Goal: Task Accomplishment & Management: Manage account settings

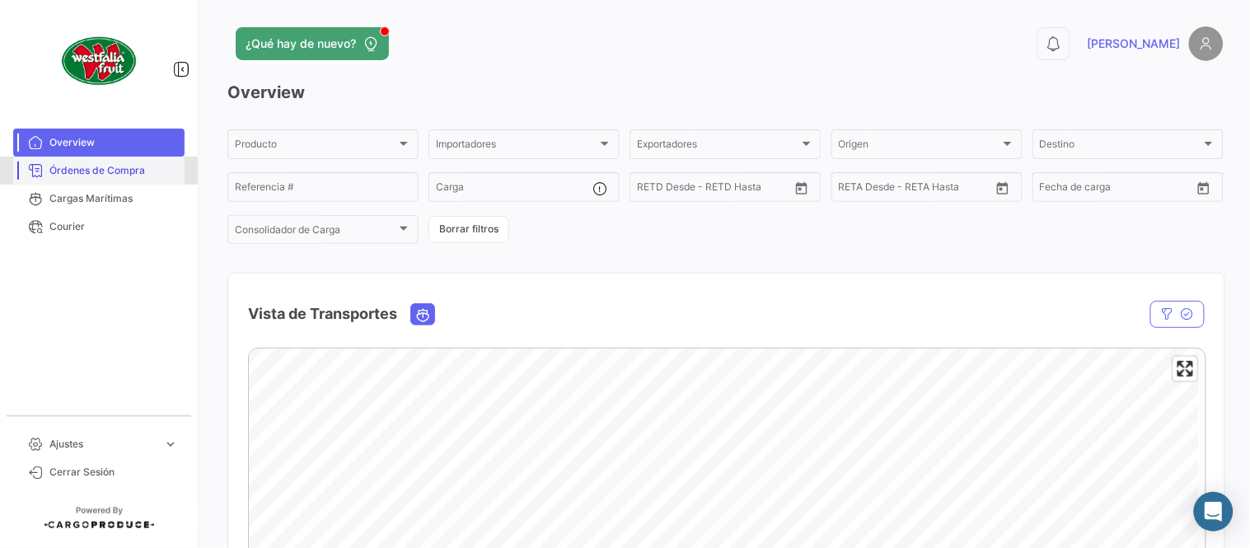
click at [136, 167] on span "Órdenes de Compra" at bounding box center [113, 170] width 129 height 15
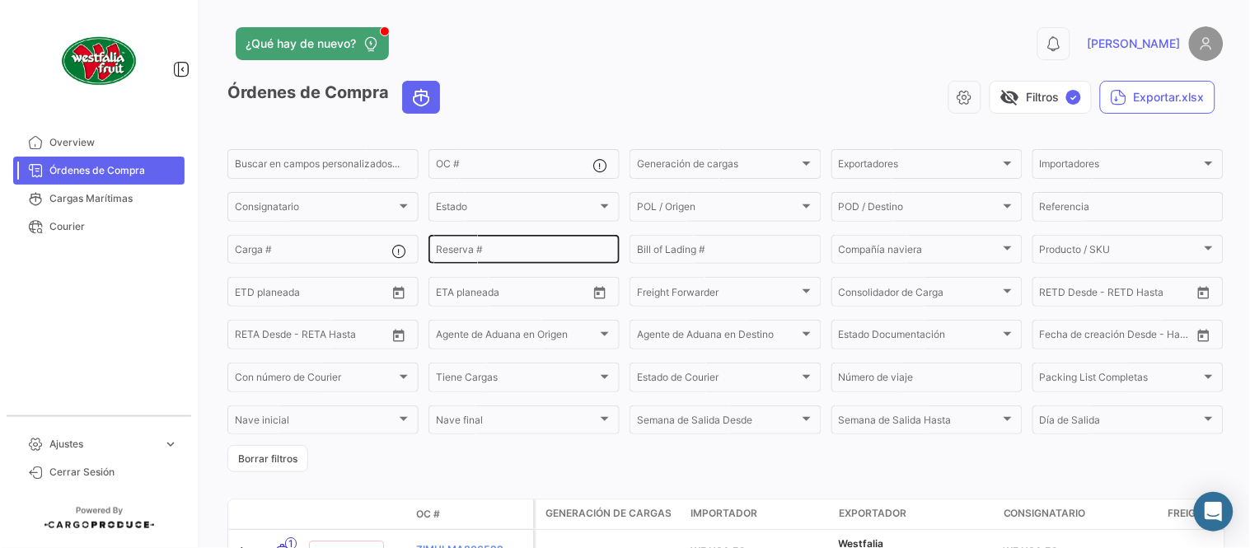
click at [471, 254] on input "Reserva #" at bounding box center [524, 252] width 176 height 12
paste input "PENL2528019"
type input "PENL2528019"
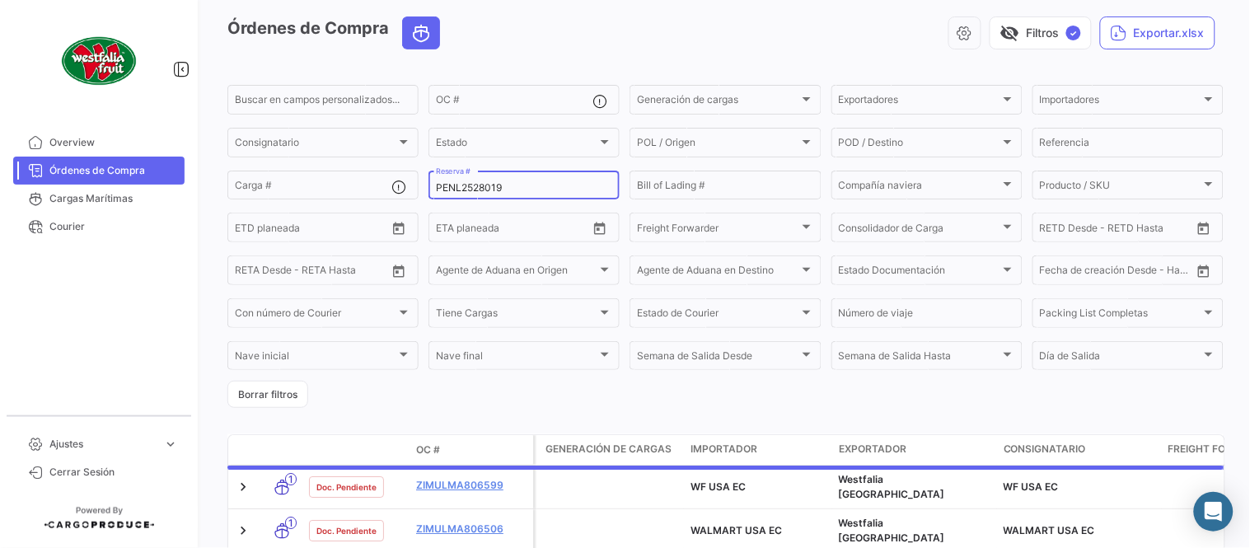
scroll to position [91, 0]
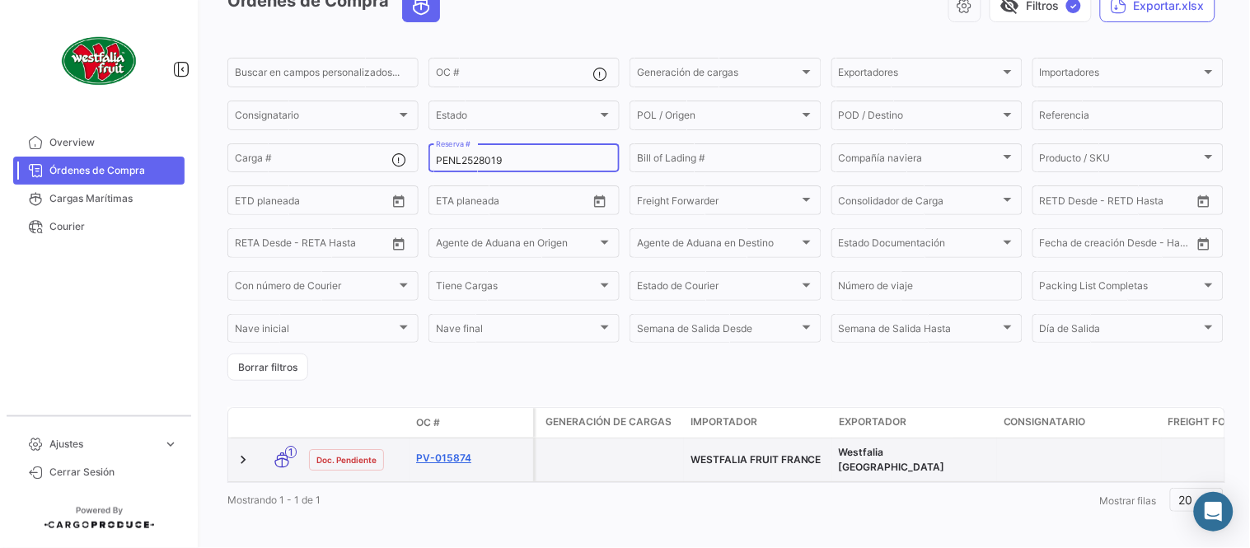
click at [459, 451] on link "PV-015874" at bounding box center [471, 458] width 110 height 15
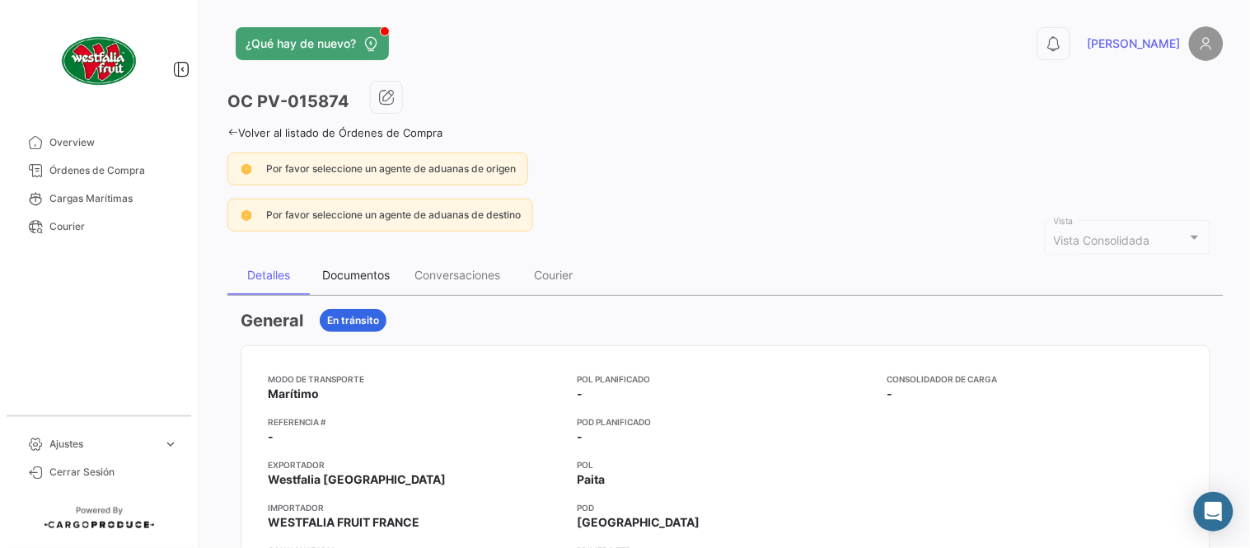
click at [351, 259] on div "Documentos" at bounding box center [356, 275] width 92 height 40
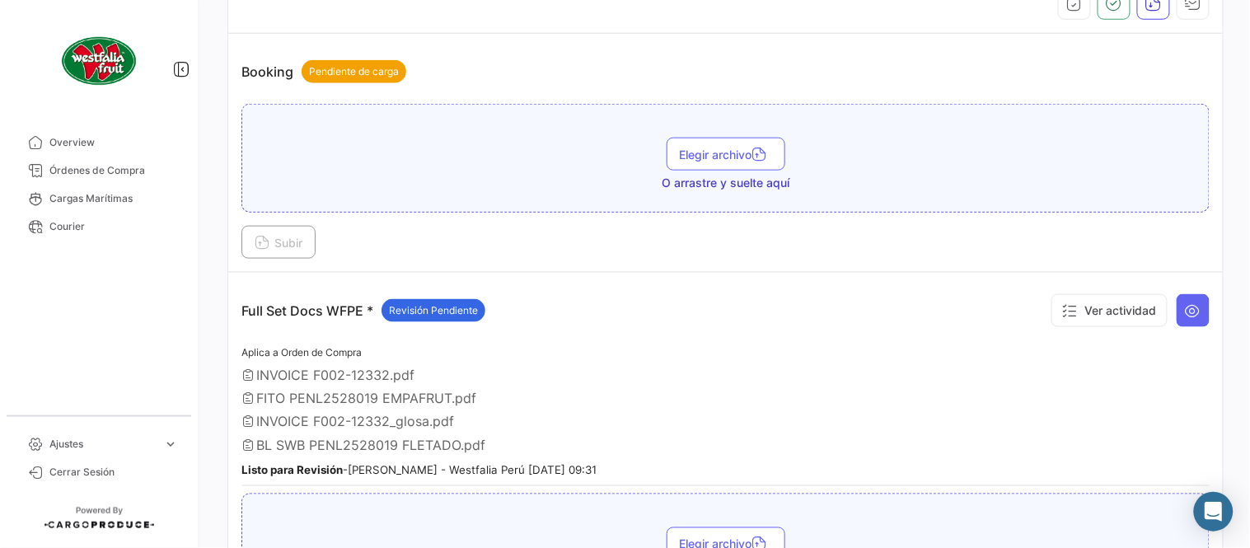
scroll to position [548, 0]
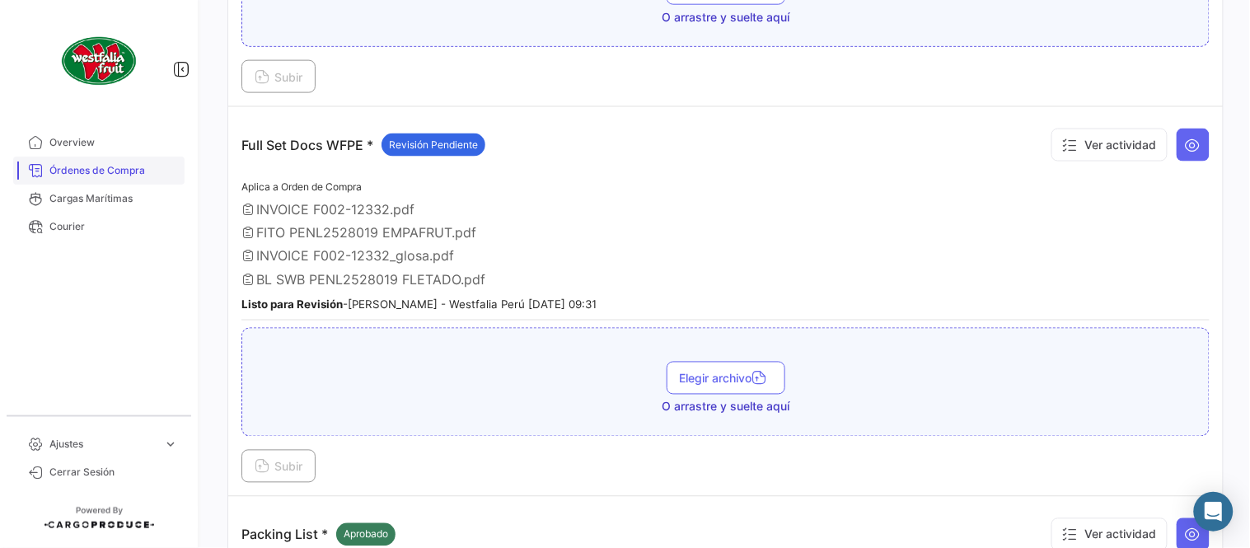
drag, startPoint x: 132, startPoint y: 162, endPoint x: 162, endPoint y: 166, distance: 29.9
click at [132, 163] on span "Órdenes de Compra" at bounding box center [113, 170] width 129 height 15
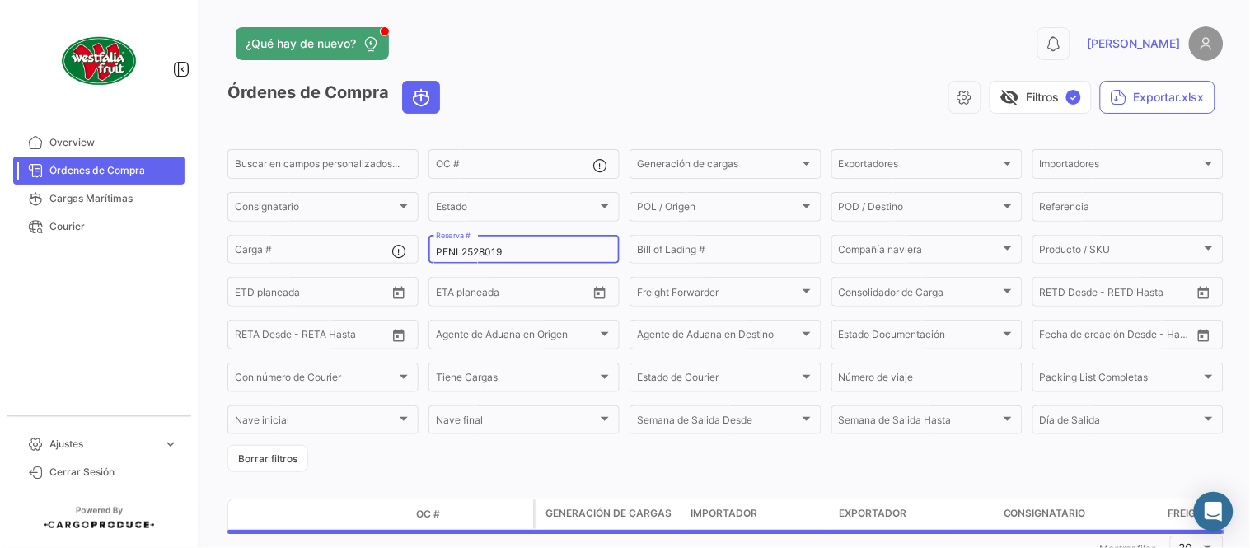
click at [509, 251] on input "PENL2528019" at bounding box center [524, 252] width 176 height 12
paste input "20"
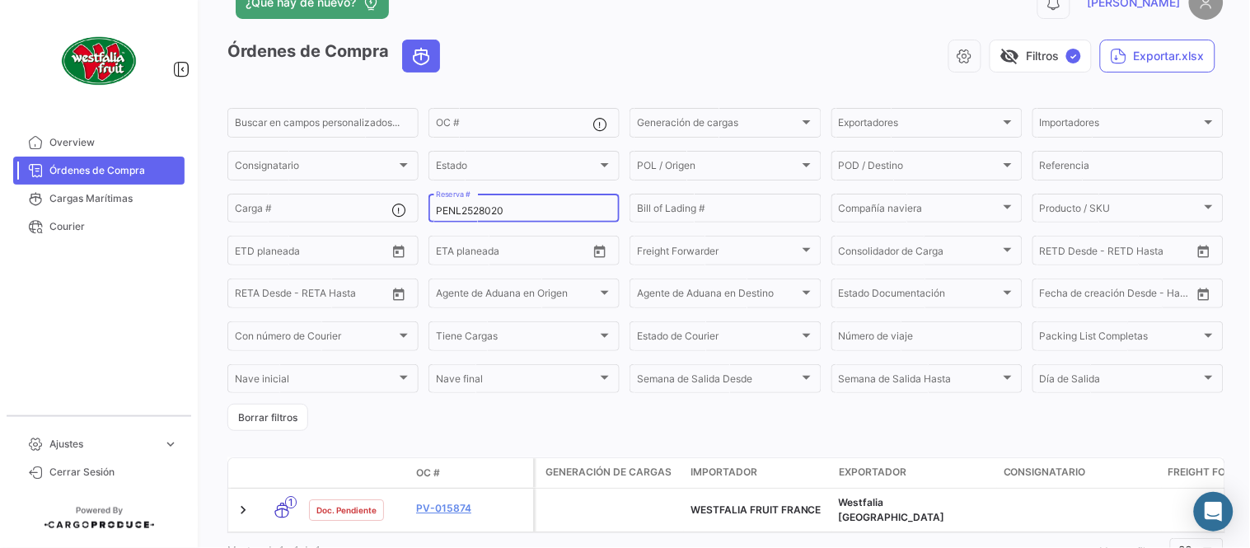
scroll to position [105, 0]
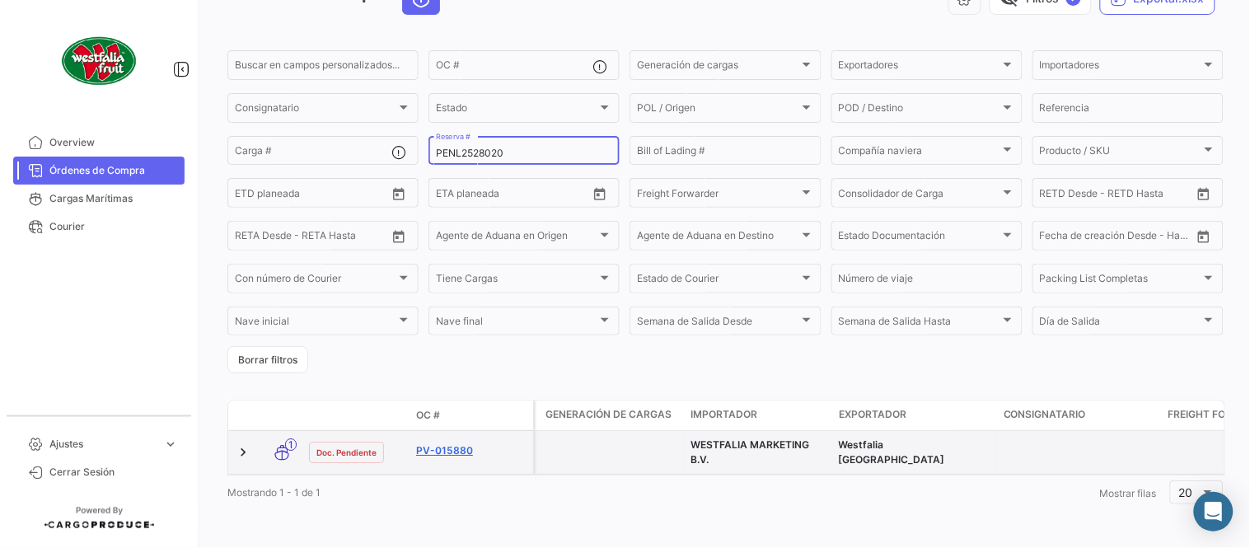
type input "PENL2528020"
click at [458, 443] on link "PV-015880" at bounding box center [471, 450] width 110 height 15
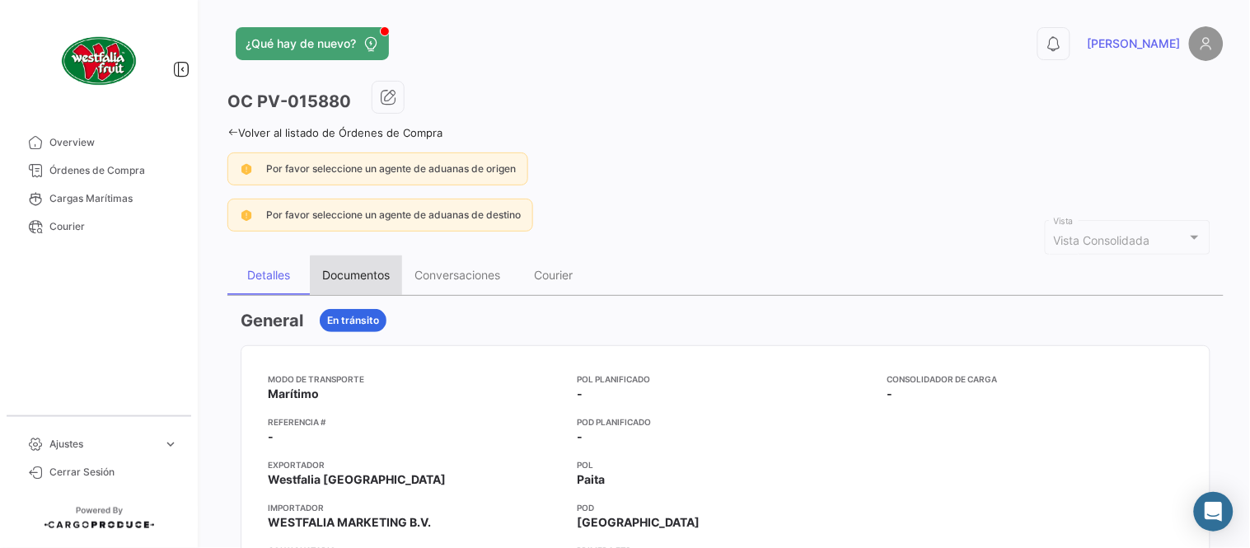
click at [379, 274] on div "Documentos" at bounding box center [356, 275] width 68 height 14
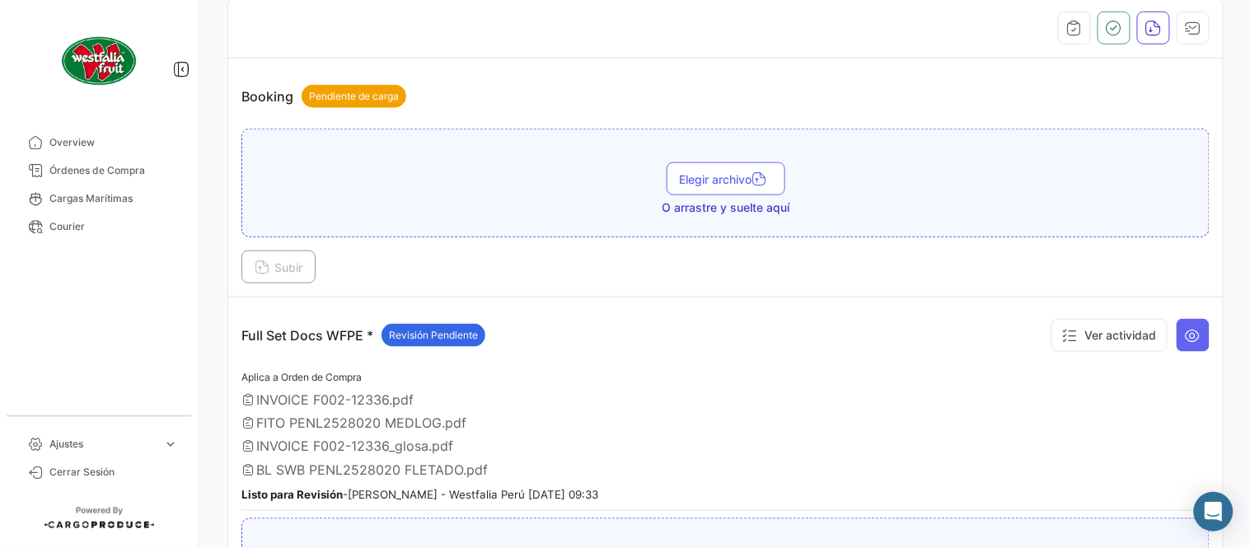
scroll to position [457, 0]
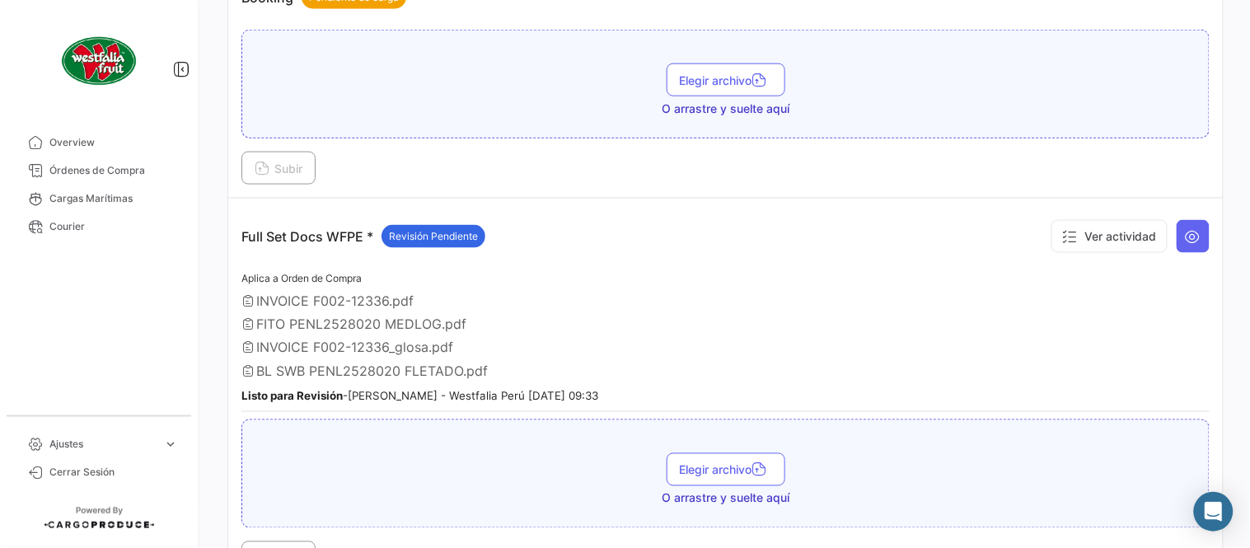
click at [766, 355] on div "Aplica a Orden de Compra INVOICE F002-12336.pdf FITO PENL2528020 MEDLOG.pdf INV…" at bounding box center [725, 340] width 968 height 143
click at [87, 161] on link "Órdenes de Compra" at bounding box center [98, 171] width 171 height 28
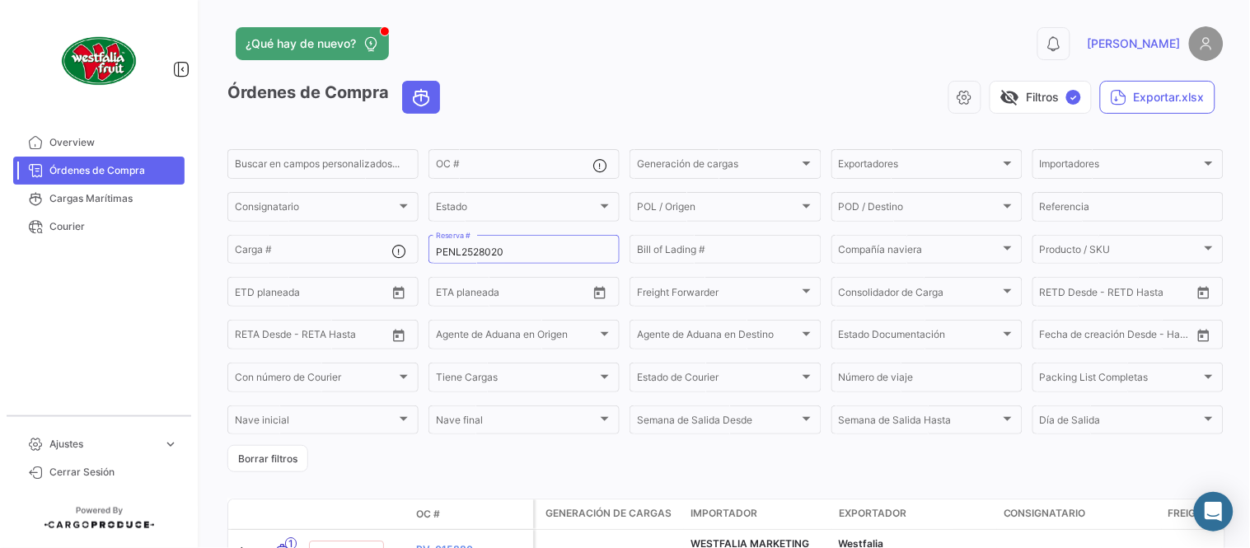
click at [696, 83] on div "visibility_off Filtros ✓ Exportar.xlsx" at bounding box center [838, 97] width 771 height 33
click at [519, 252] on input "PENL2528020" at bounding box center [524, 252] width 176 height 12
paste input "32001"
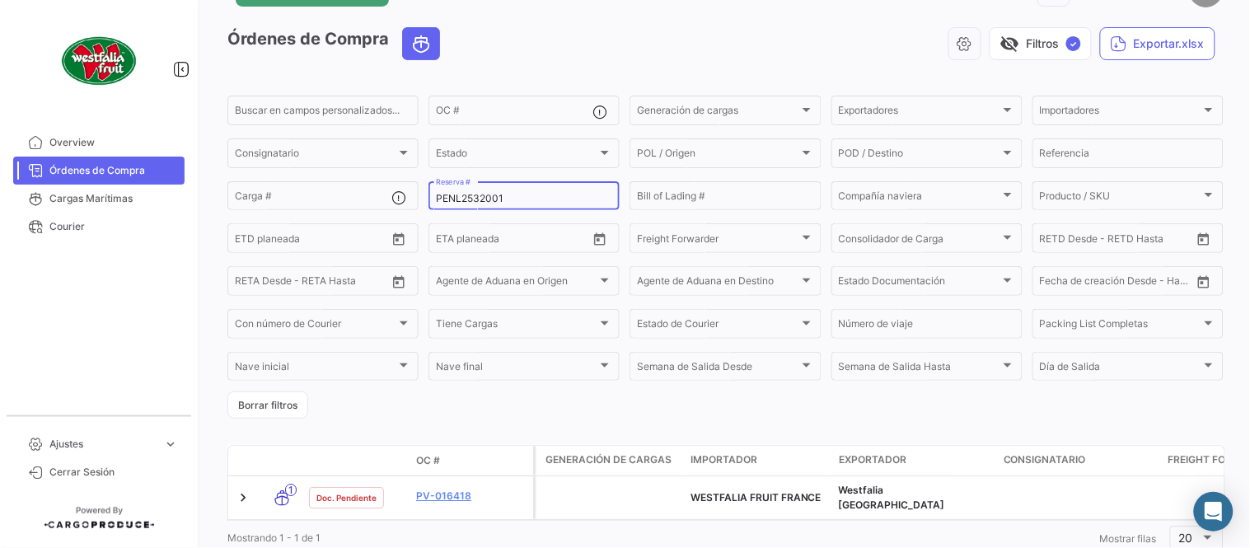
scroll to position [105, 0]
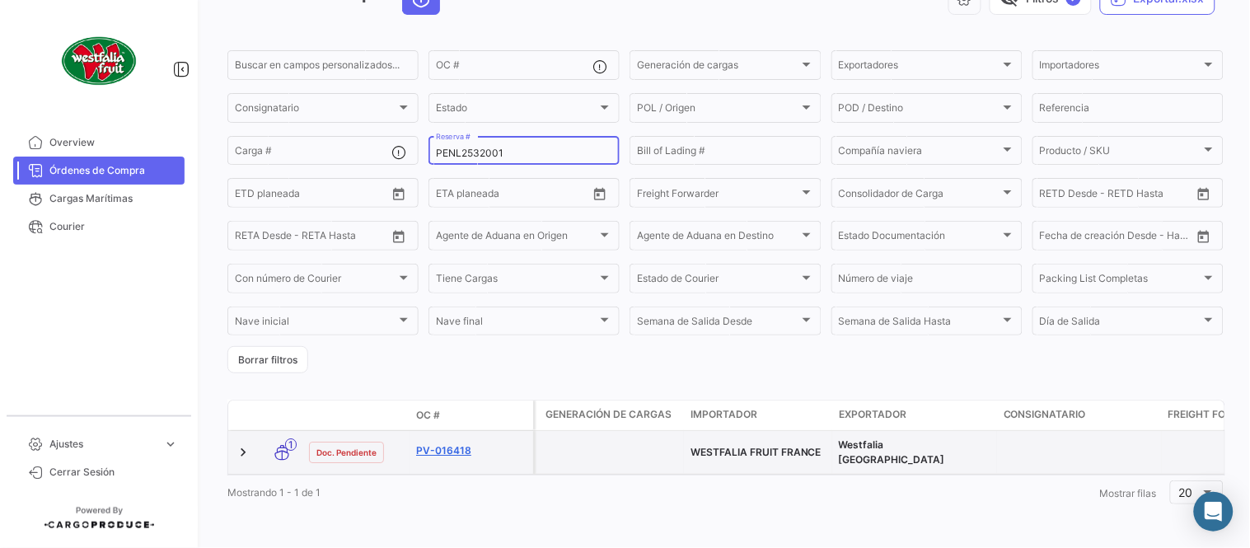
type input "PENL2532001"
click at [455, 443] on link "PV-016418" at bounding box center [471, 450] width 110 height 15
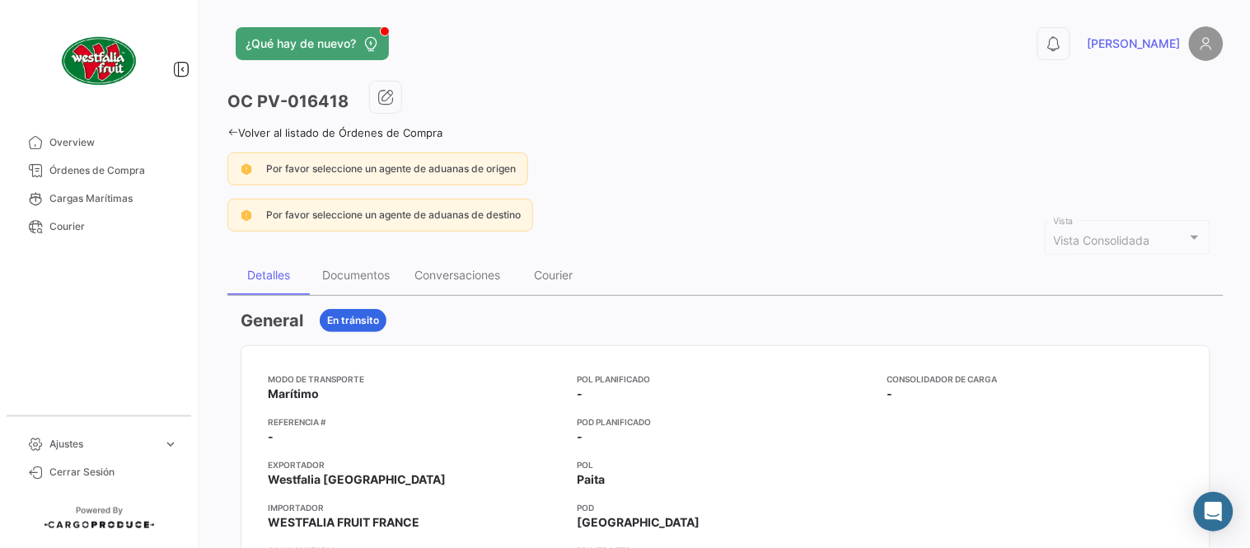
drag, startPoint x: 590, startPoint y: 144, endPoint x: 638, endPoint y: 223, distance: 92.4
click at [115, 174] on span "Órdenes de Compra" at bounding box center [113, 170] width 129 height 15
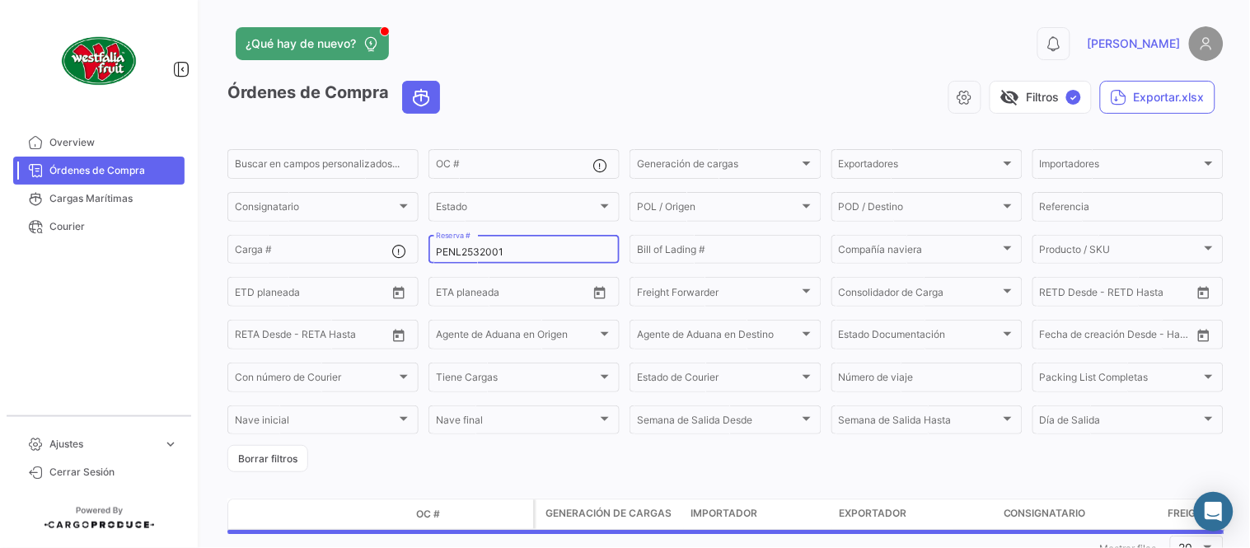
click at [492, 252] on input "PENL2532001" at bounding box center [524, 252] width 176 height 12
paste input "258085550"
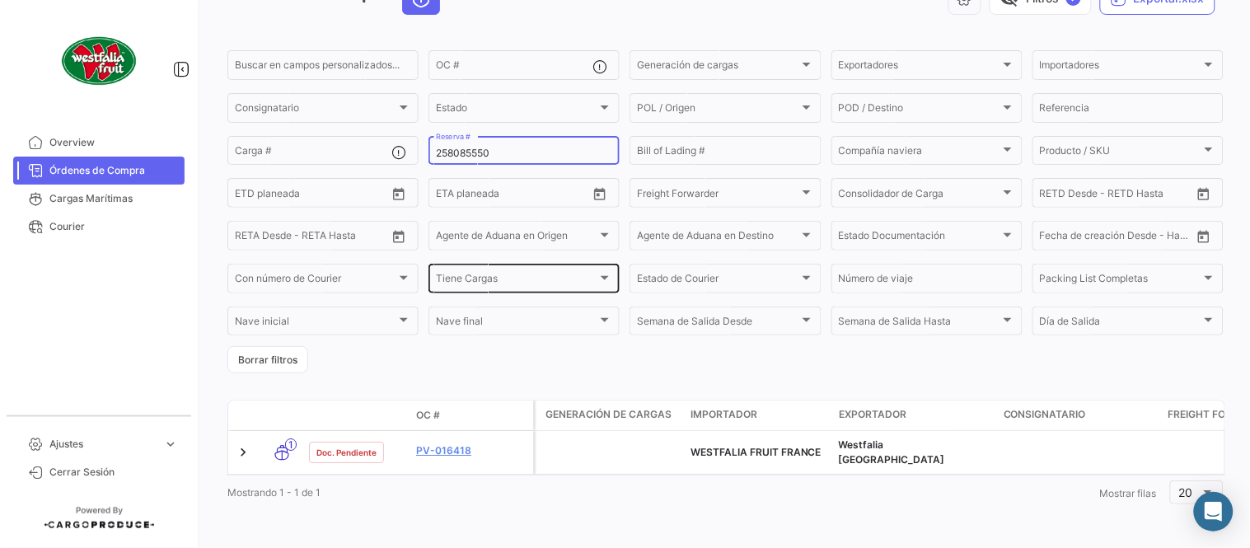
scroll to position [105, 0]
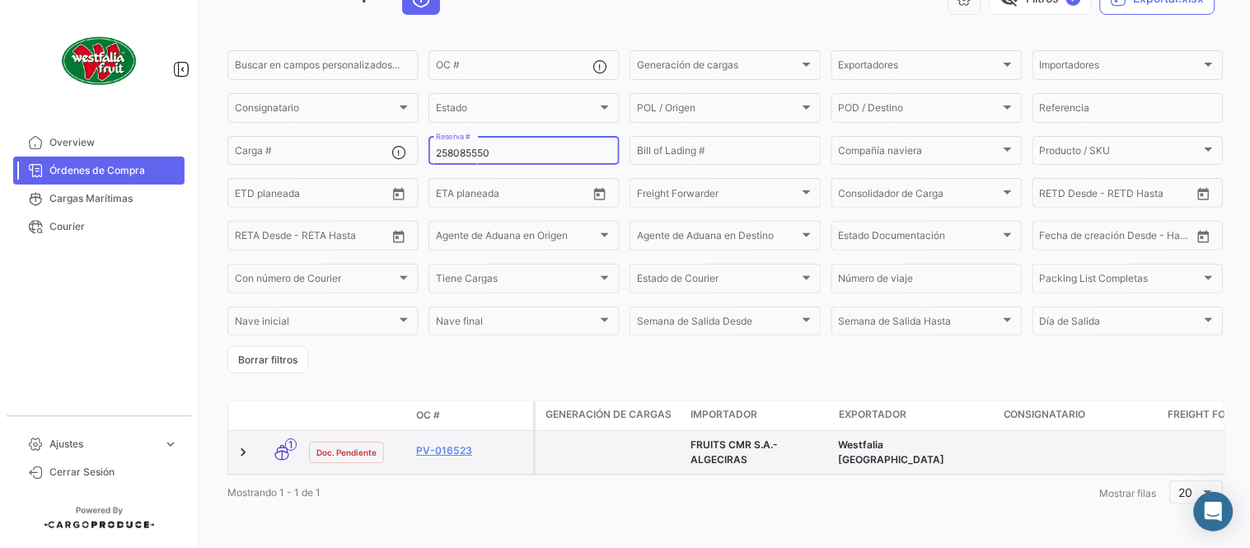
type input "258085550"
click at [433, 433] on datatable-body-cell "PV-016523" at bounding box center [472, 452] width 124 height 43
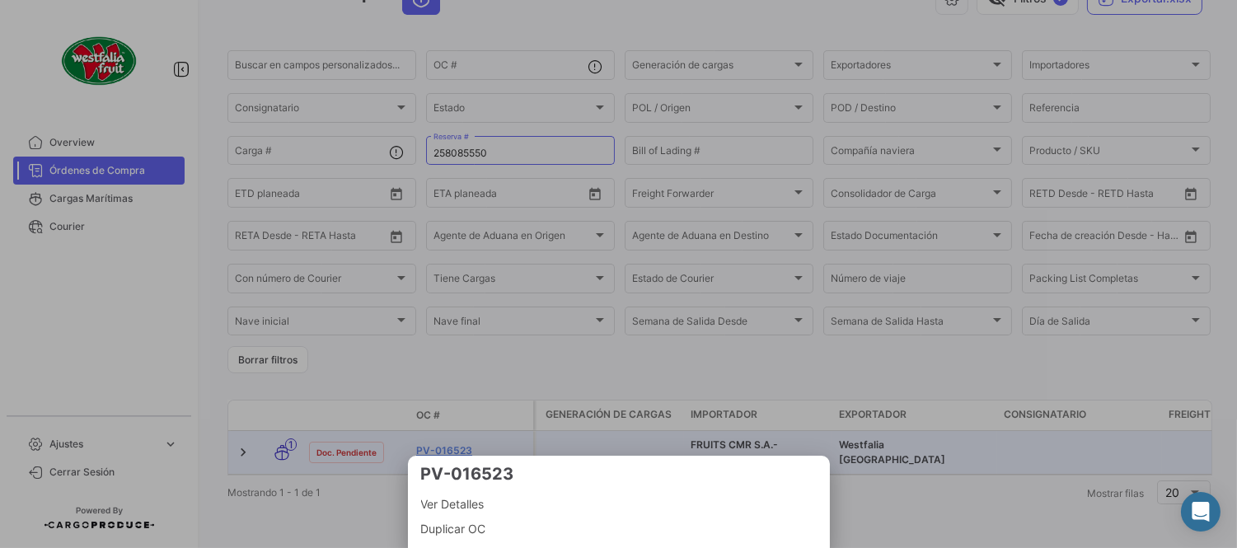
click at [445, 443] on div at bounding box center [618, 274] width 1237 height 548
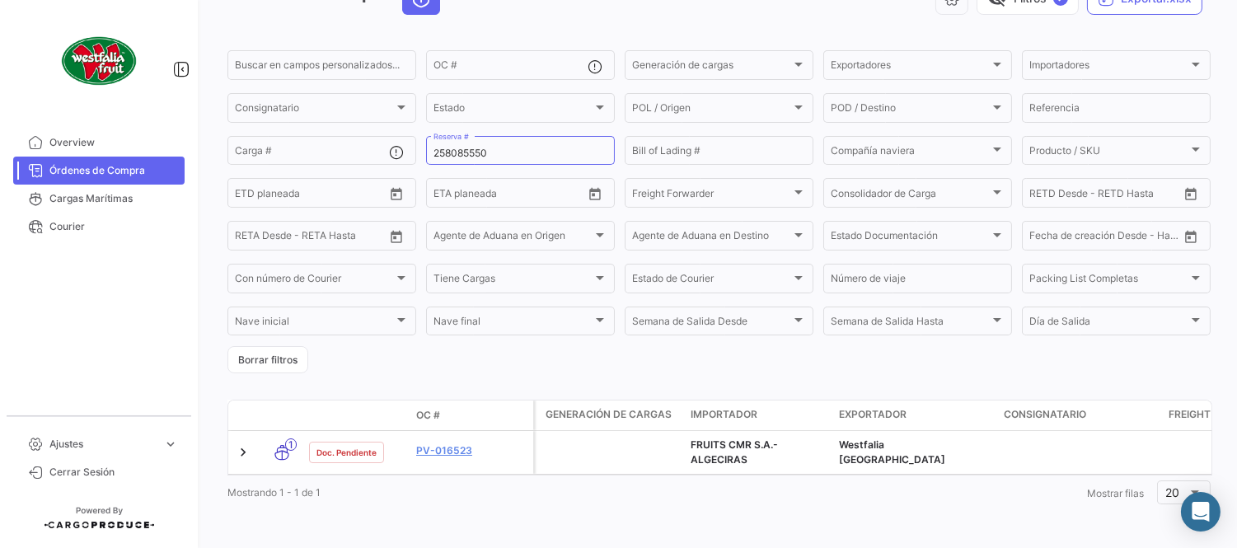
click at [445, 443] on link "PV-016523" at bounding box center [471, 450] width 110 height 15
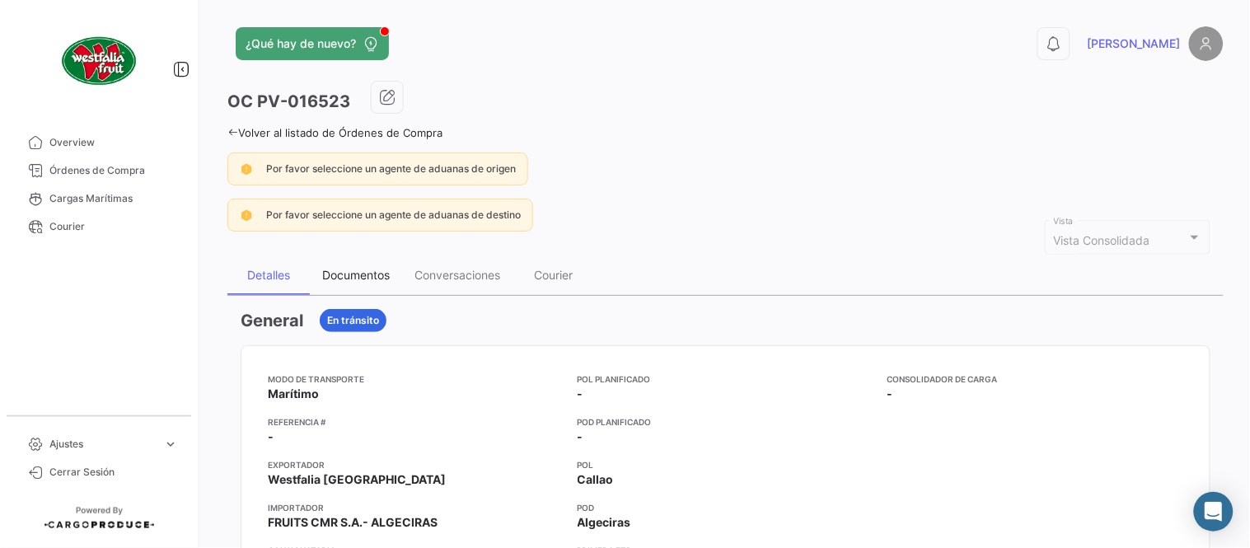
click at [372, 278] on div "Documentos" at bounding box center [356, 275] width 68 height 14
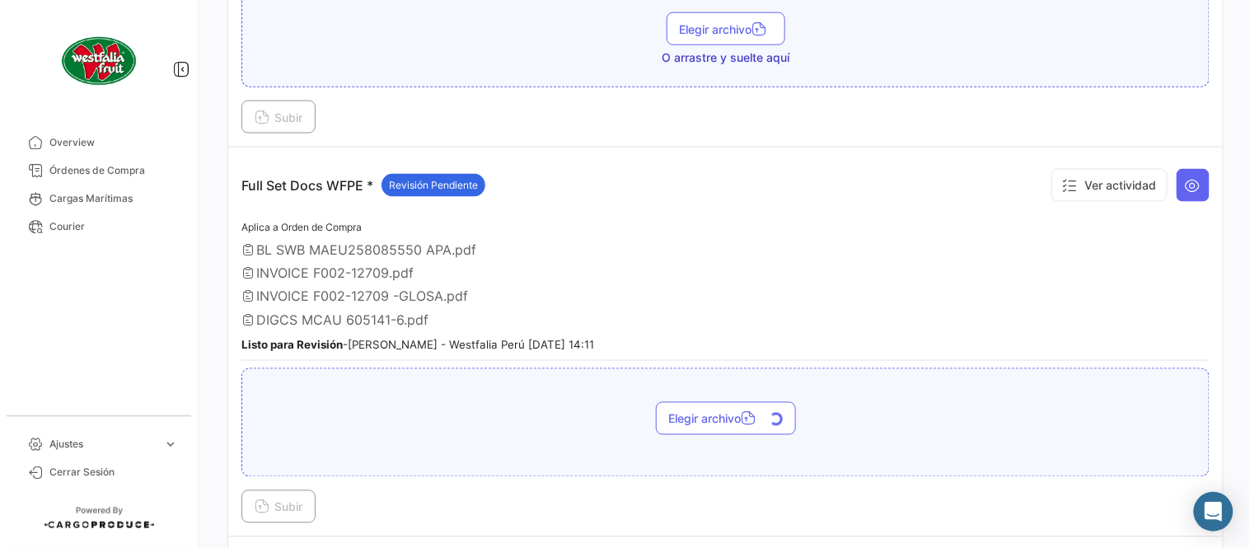
scroll to position [549, 0]
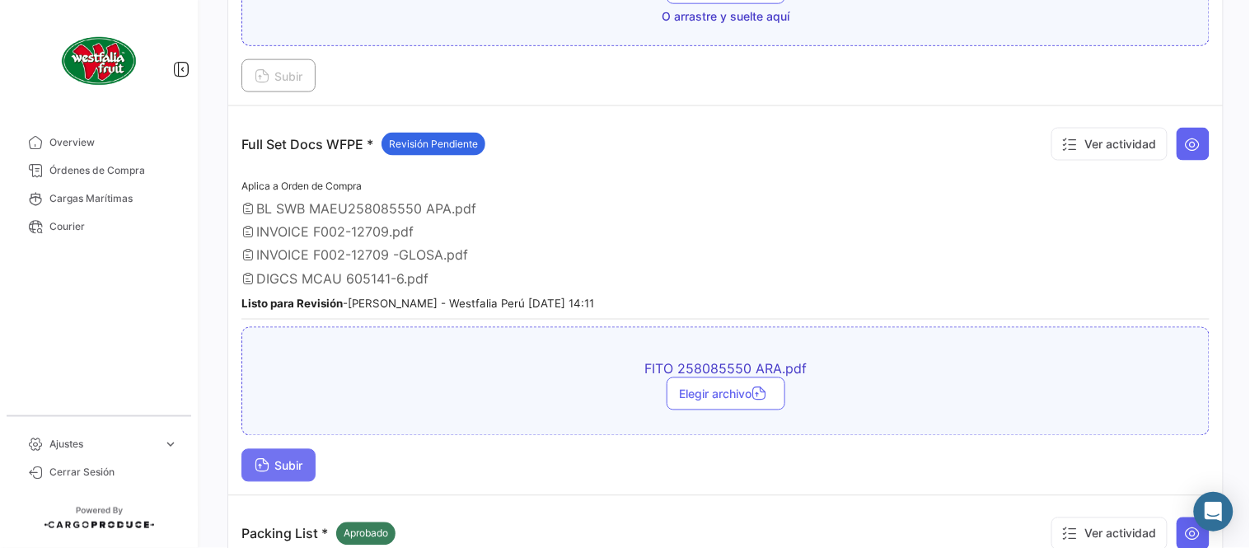
click at [290, 459] on span "Subir" at bounding box center [279, 466] width 48 height 14
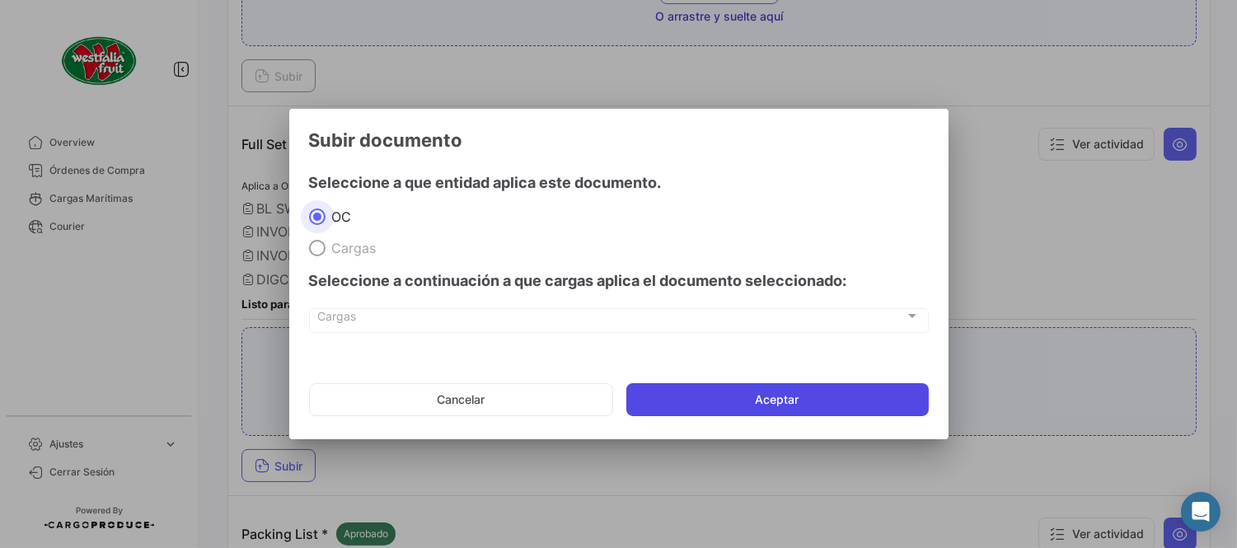
click at [804, 409] on button "Aceptar" at bounding box center [777, 399] width 302 height 33
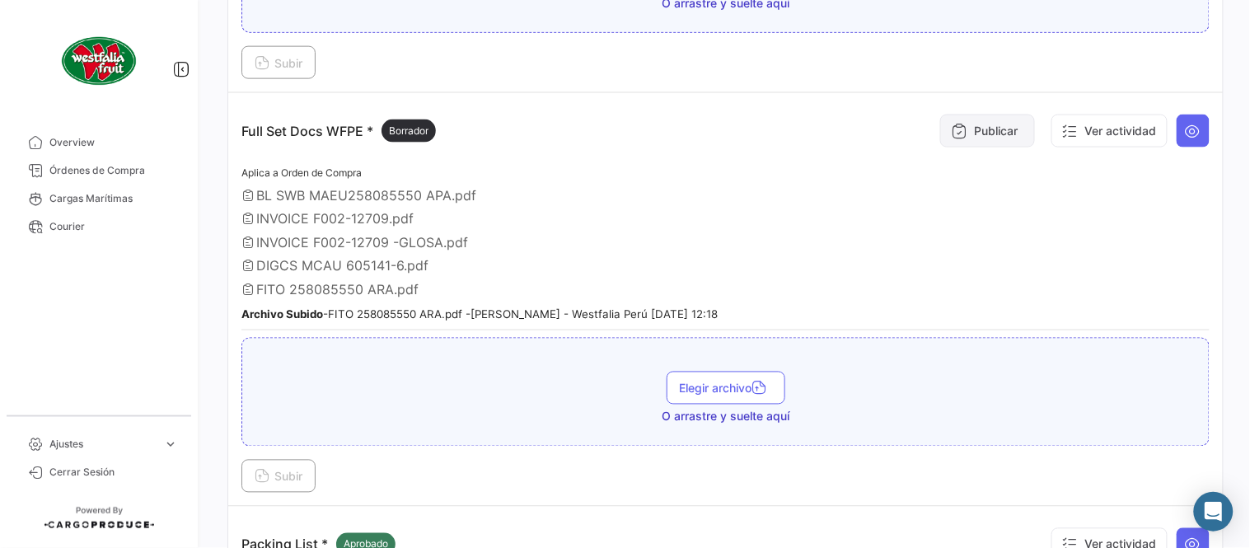
drag, startPoint x: 1015, startPoint y: 111, endPoint x: 1010, endPoint y: 120, distance: 9.6
click at [1015, 112] on div "Publicar Ver actividad" at bounding box center [1071, 130] width 277 height 49
click at [994, 135] on button "Publicar" at bounding box center [987, 131] width 95 height 33
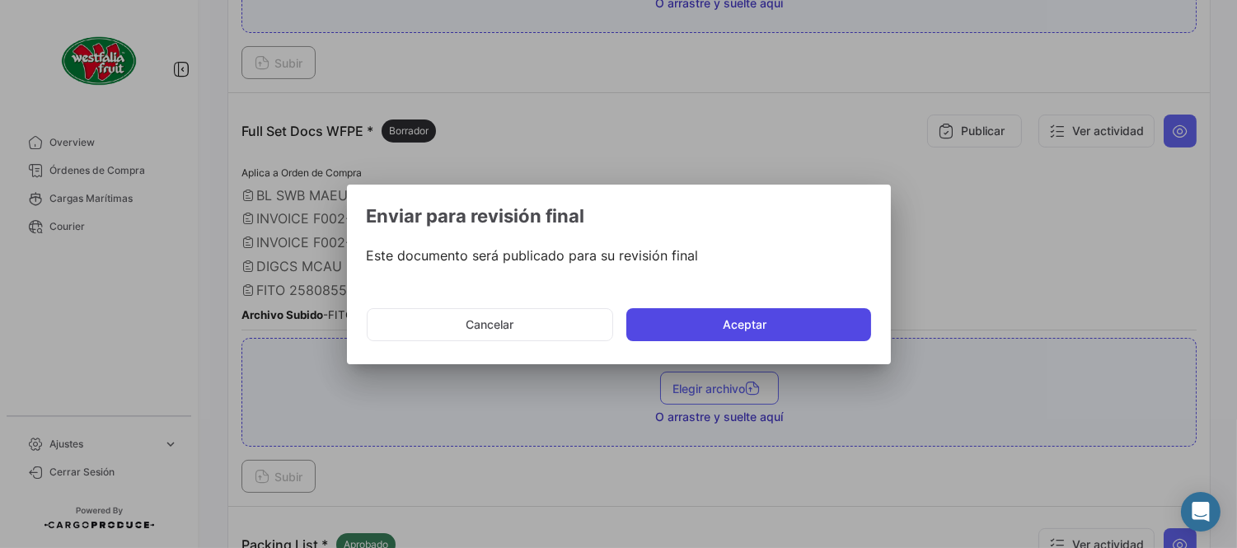
click at [775, 307] on mat-dialog-actions "Cancelar Aceptar" at bounding box center [619, 325] width 504 height 56
click at [771, 321] on button "Aceptar" at bounding box center [748, 324] width 245 height 33
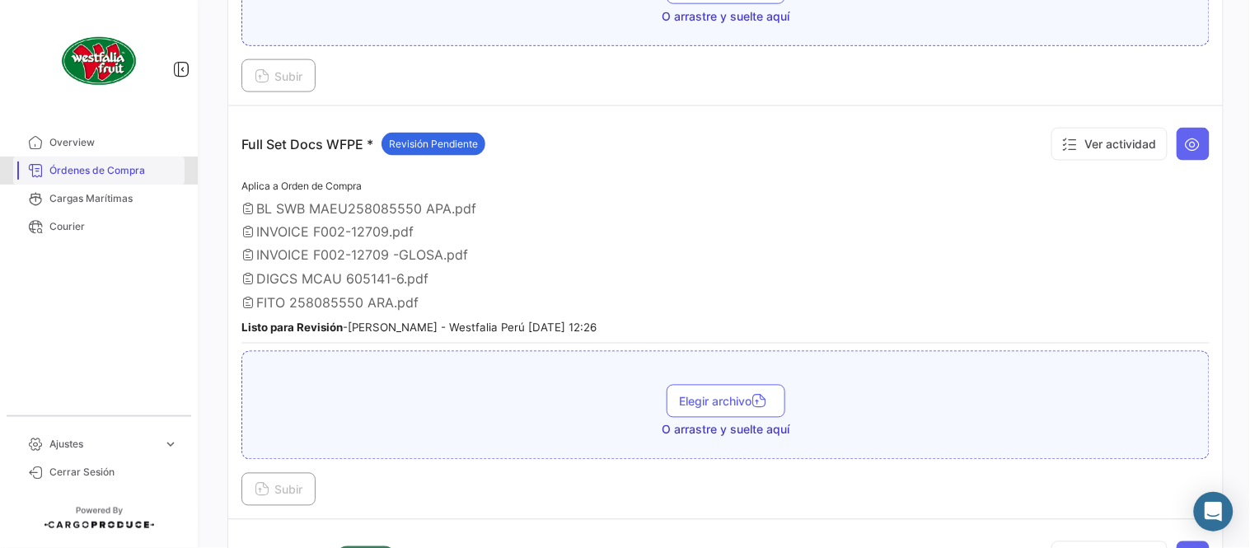
click at [122, 176] on span "Órdenes de Compra" at bounding box center [113, 170] width 129 height 15
